Goal: Navigation & Orientation: Find specific page/section

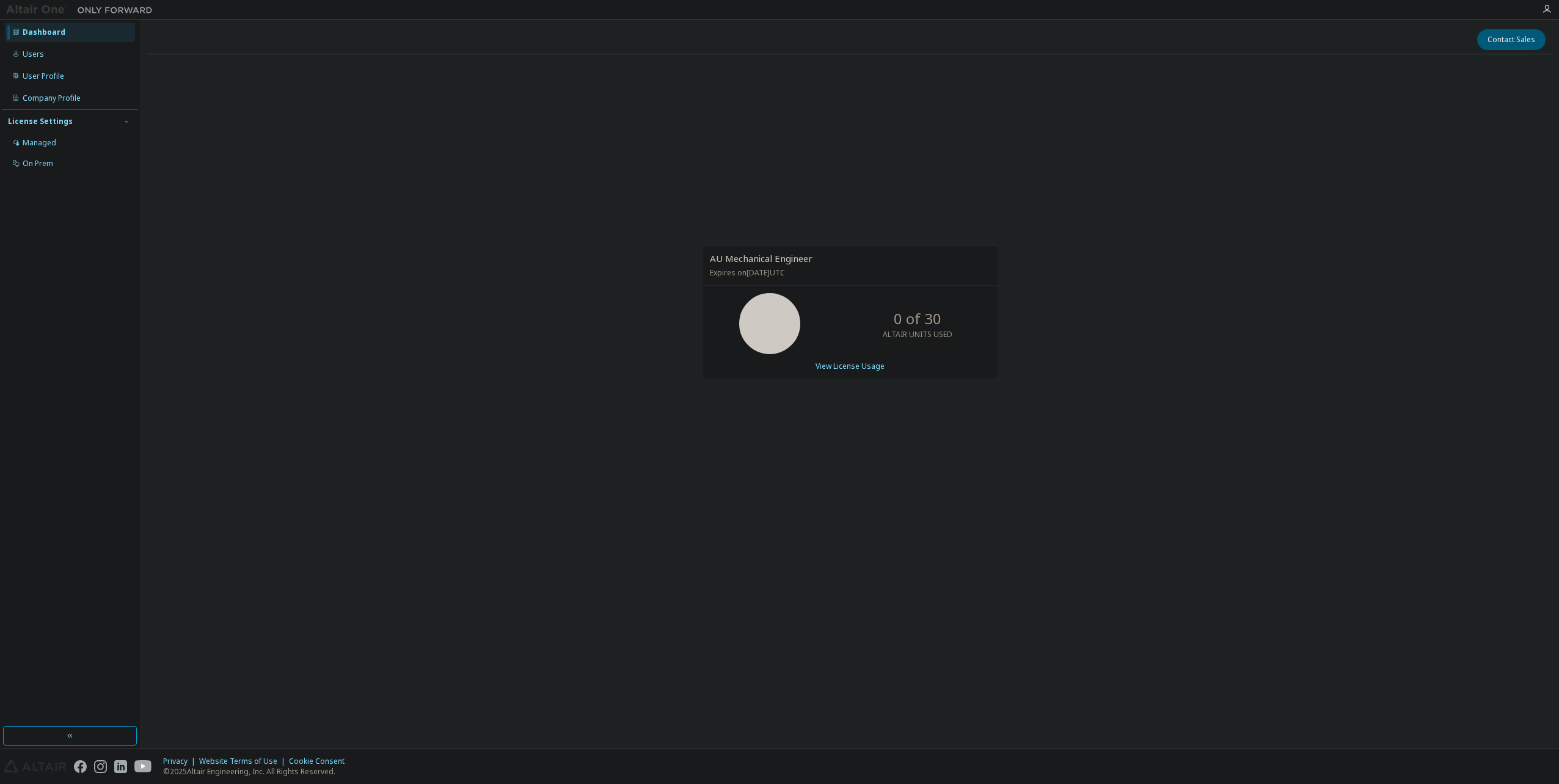
click at [393, 159] on div "AU Mechanical Engineer Expires on [DATE] UTC 0 of 30 ALTAIR UNITS USED View Lic…" at bounding box center [849, 319] width 1405 height 510
click at [55, 737] on button "button" at bounding box center [69, 735] width 134 height 20
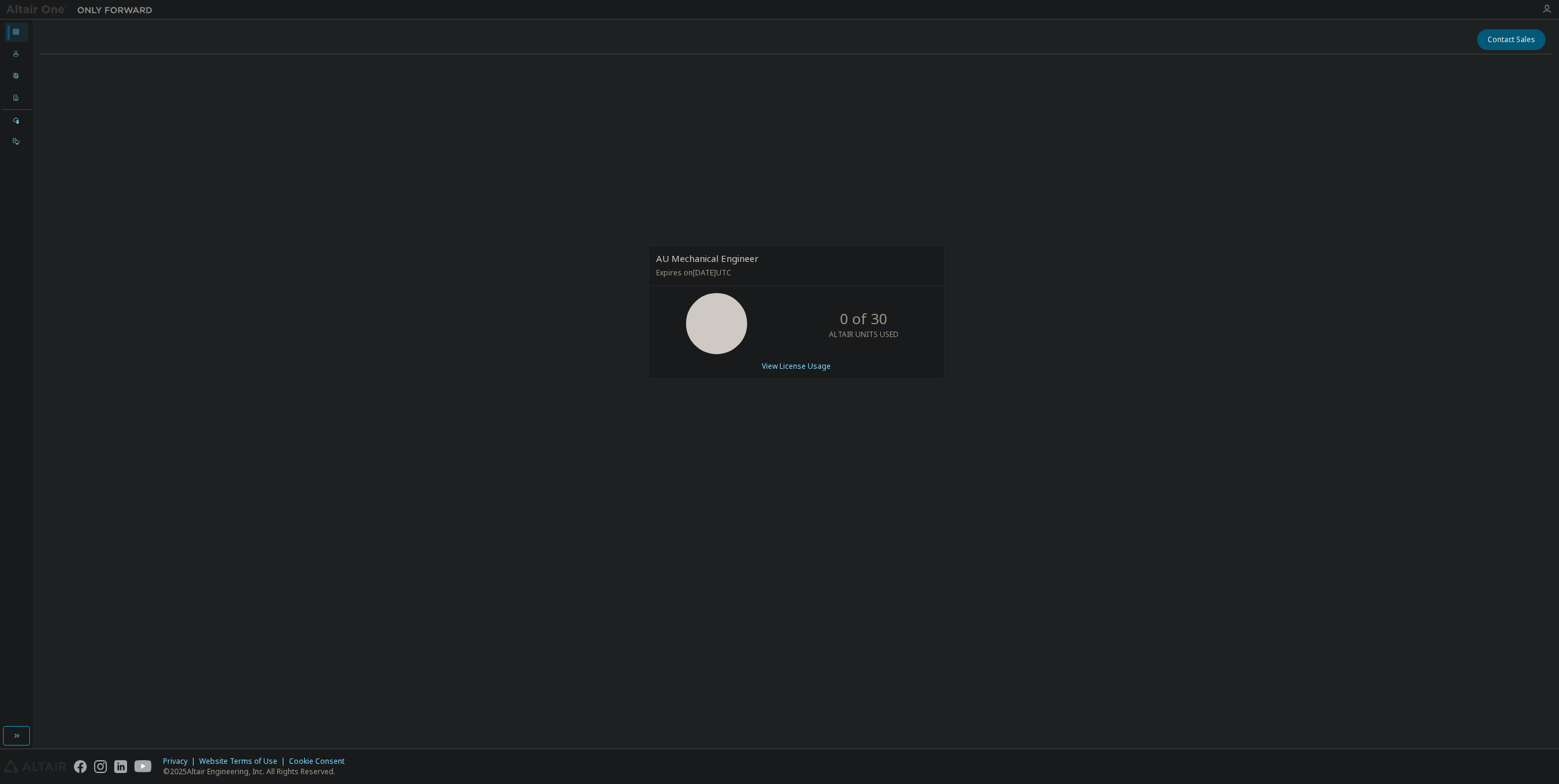
click at [1546, 9] on icon "button" at bounding box center [1546, 9] width 10 height 10
click at [1421, 164] on link "Marketplace" at bounding box center [1421, 165] width 44 height 12
